Goal: Check status: Check status

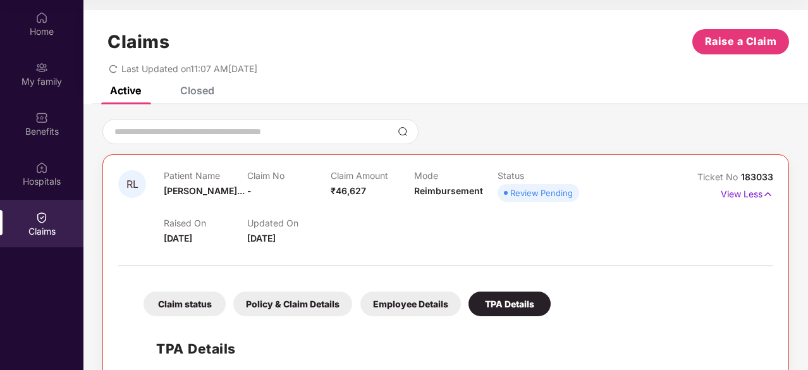
scroll to position [97, 0]
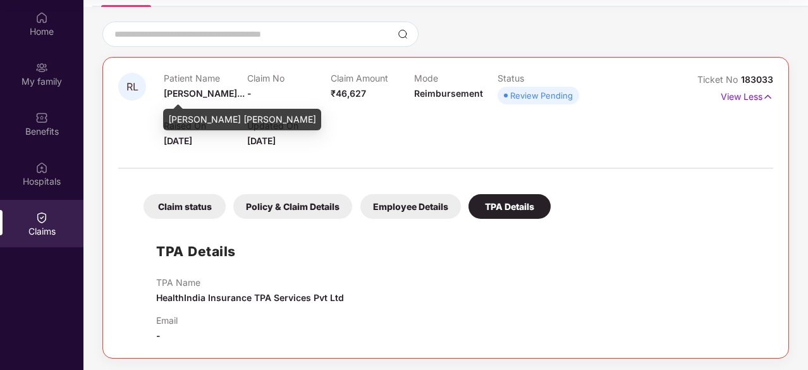
click at [185, 98] on span "[PERSON_NAME]..." at bounding box center [204, 93] width 81 height 11
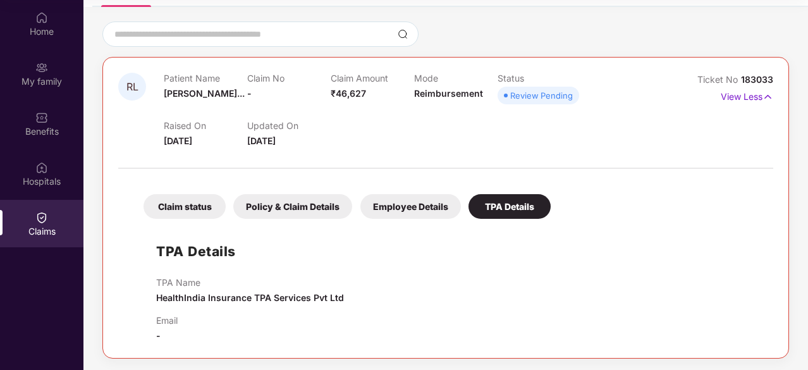
click at [170, 141] on span "[DATE]" at bounding box center [178, 140] width 28 height 11
click at [272, 144] on span "[DATE]" at bounding box center [261, 140] width 28 height 11
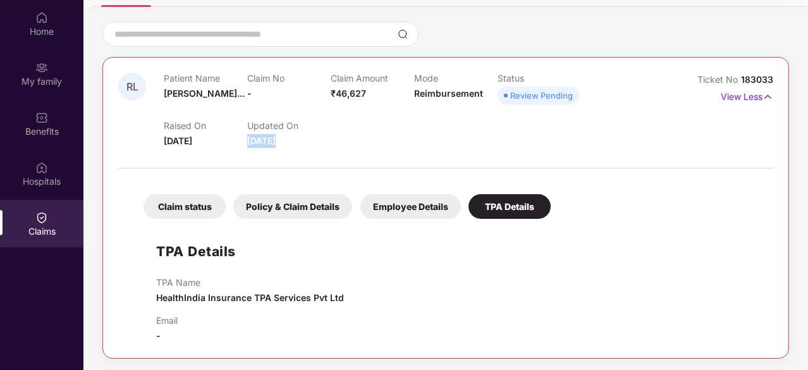
click at [272, 144] on span "[DATE]" at bounding box center [261, 140] width 28 height 11
click at [186, 140] on span "[DATE]" at bounding box center [178, 140] width 28 height 11
click at [257, 142] on span "[DATE]" at bounding box center [261, 140] width 28 height 11
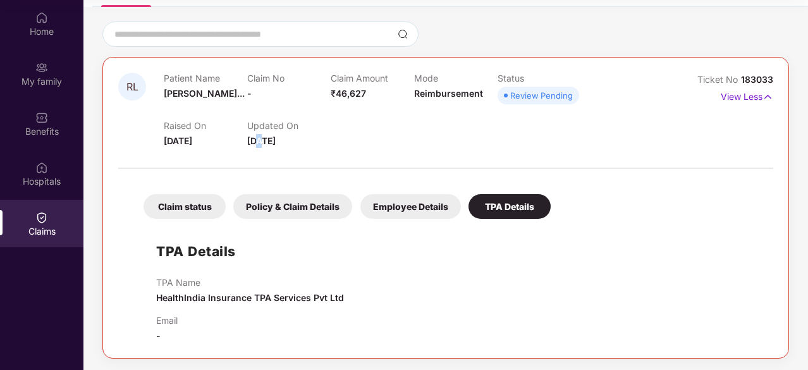
click at [257, 142] on span "[DATE]" at bounding box center [261, 140] width 28 height 11
click at [181, 143] on span "[DATE]" at bounding box center [178, 140] width 28 height 11
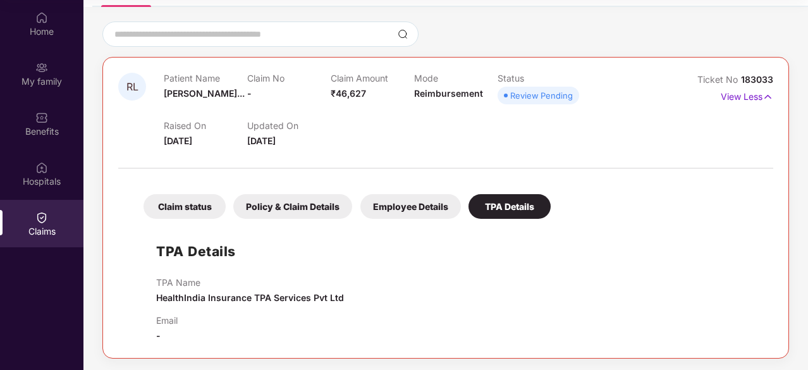
click at [253, 138] on span "[DATE]" at bounding box center [261, 140] width 28 height 11
click at [176, 137] on span "[DATE]" at bounding box center [178, 140] width 28 height 11
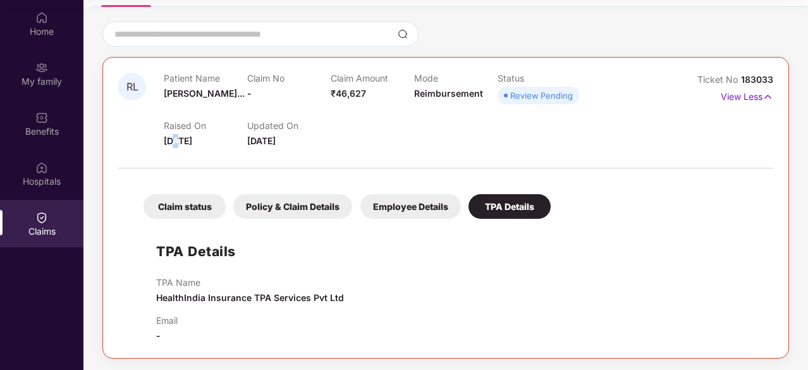
click at [176, 137] on span "[DATE]" at bounding box center [178, 140] width 28 height 11
click at [250, 137] on span "[DATE]" at bounding box center [261, 140] width 28 height 11
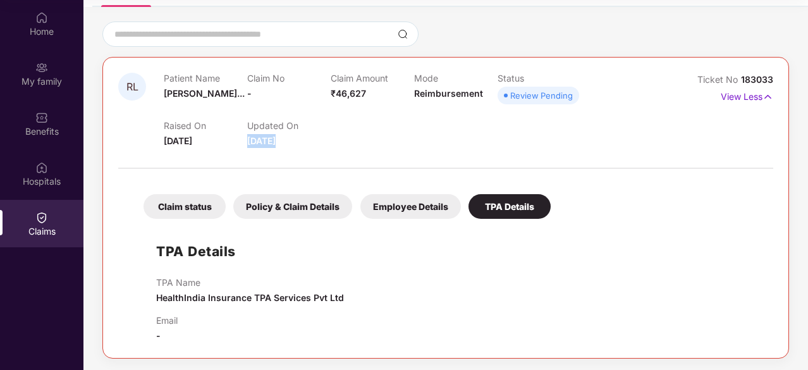
click at [250, 137] on span "[DATE]" at bounding box center [261, 140] width 28 height 11
click at [267, 144] on span "[DATE]" at bounding box center [261, 140] width 28 height 11
click at [267, 141] on span "[DATE]" at bounding box center [261, 140] width 28 height 11
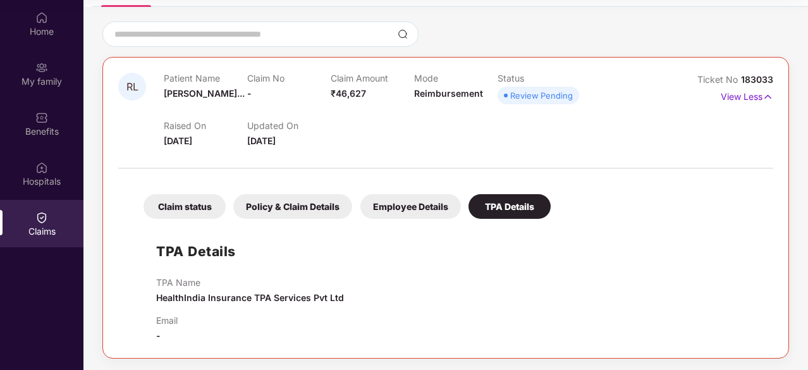
click at [268, 138] on span "[DATE]" at bounding box center [261, 140] width 28 height 11
click at [192, 140] on span "[DATE]" at bounding box center [178, 140] width 28 height 11
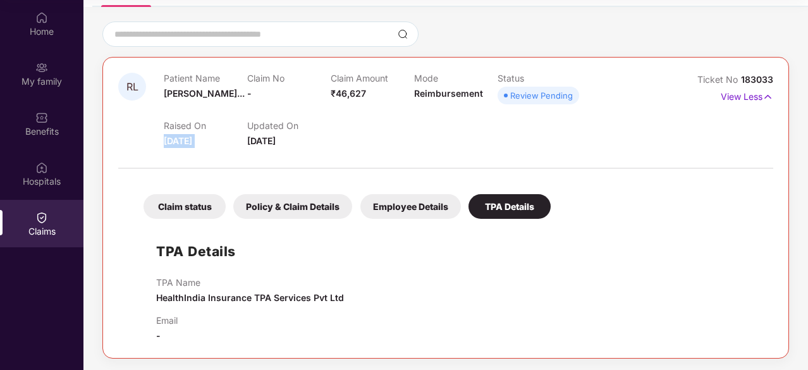
click at [192, 140] on span "[DATE]" at bounding box center [178, 140] width 28 height 11
click at [204, 254] on h1 "TPA Details" at bounding box center [196, 251] width 80 height 21
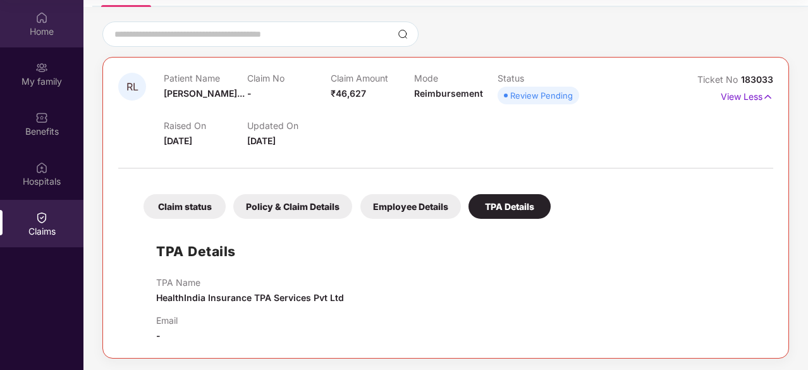
click at [29, 25] on div "Home" at bounding box center [41, 31] width 83 height 13
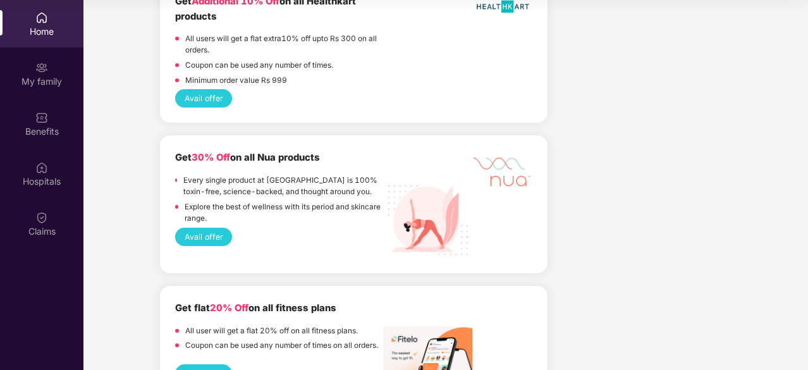
scroll to position [2699, 0]
